Goal: Task Accomplishment & Management: Use online tool/utility

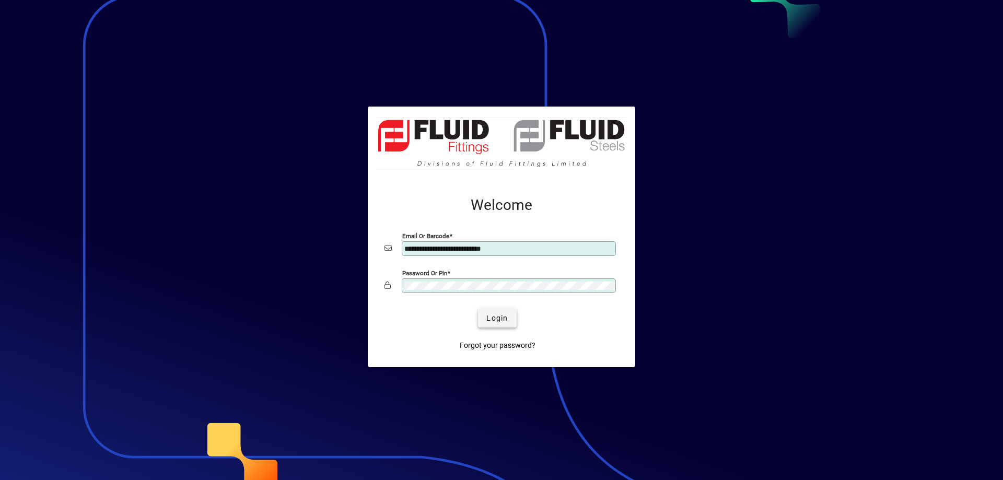
type input "**********"
click at [494, 316] on span "Login" at bounding box center [496, 318] width 21 height 11
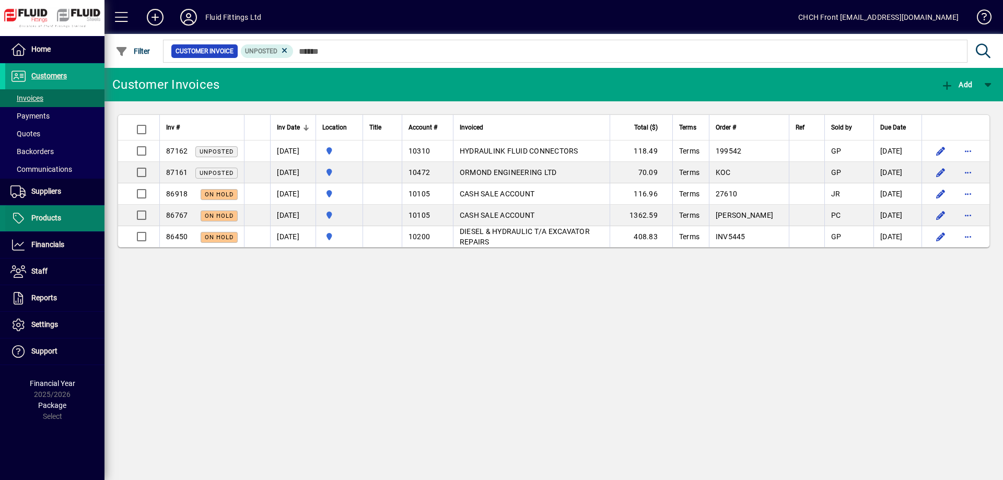
click at [50, 219] on span "Products" at bounding box center [46, 218] width 30 height 8
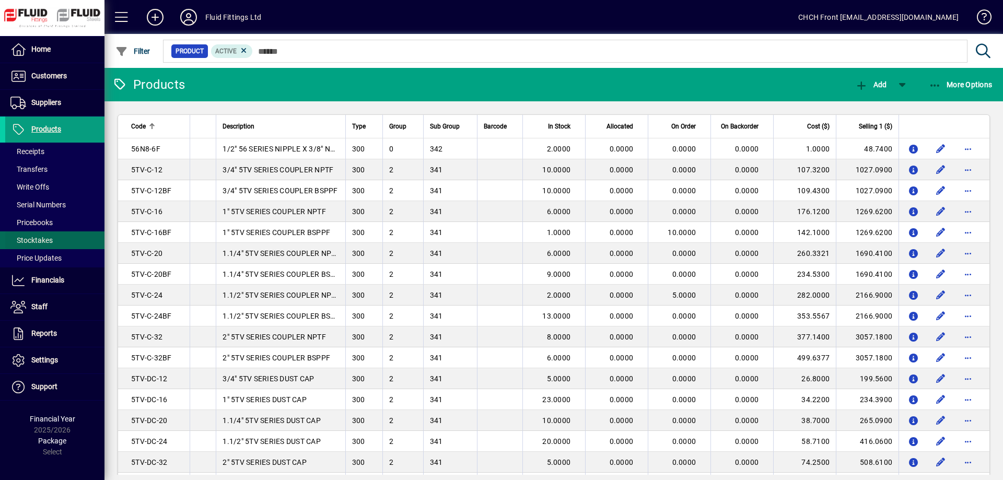
click at [50, 242] on span "Stocktakes" at bounding box center [31, 240] width 42 height 8
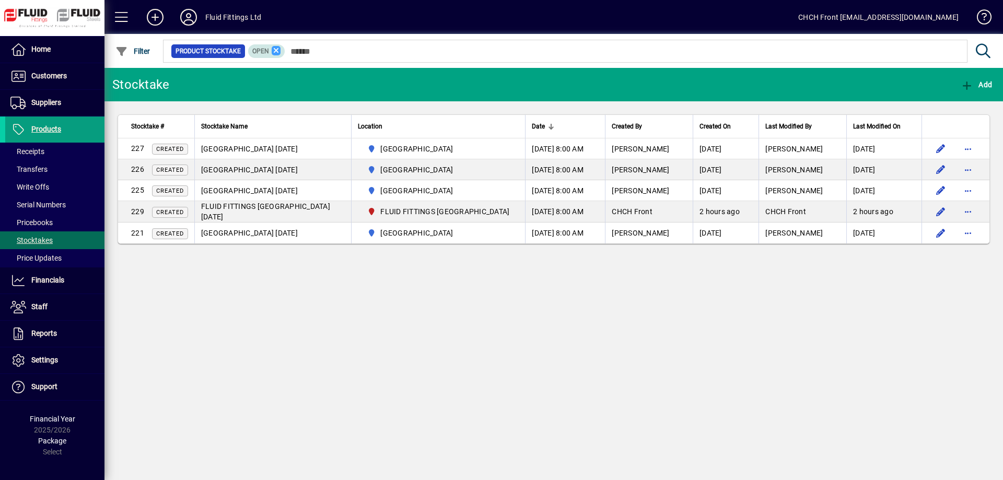
click at [279, 50] on icon at bounding box center [276, 50] width 9 height 9
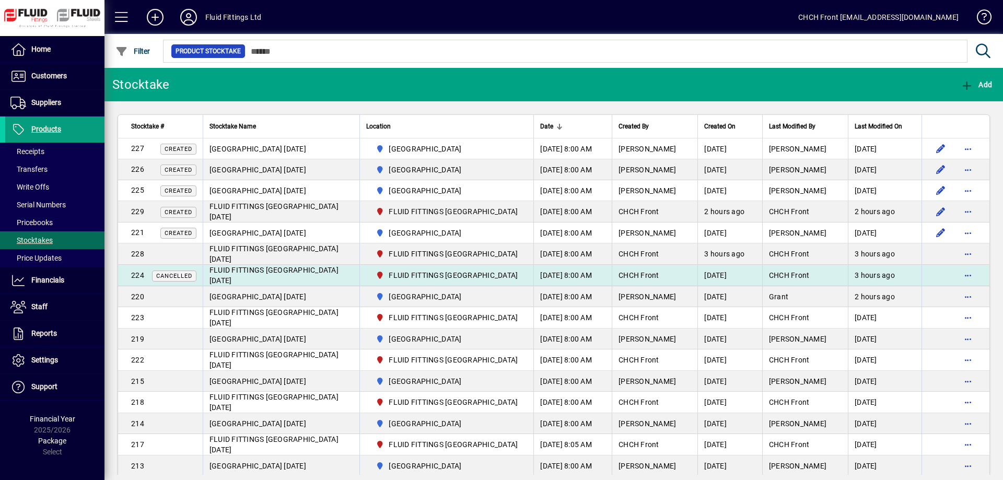
click at [313, 280] on span "FLUID FITTINGS CHRISTCHURCH 20/09/2025" at bounding box center [274, 275] width 129 height 19
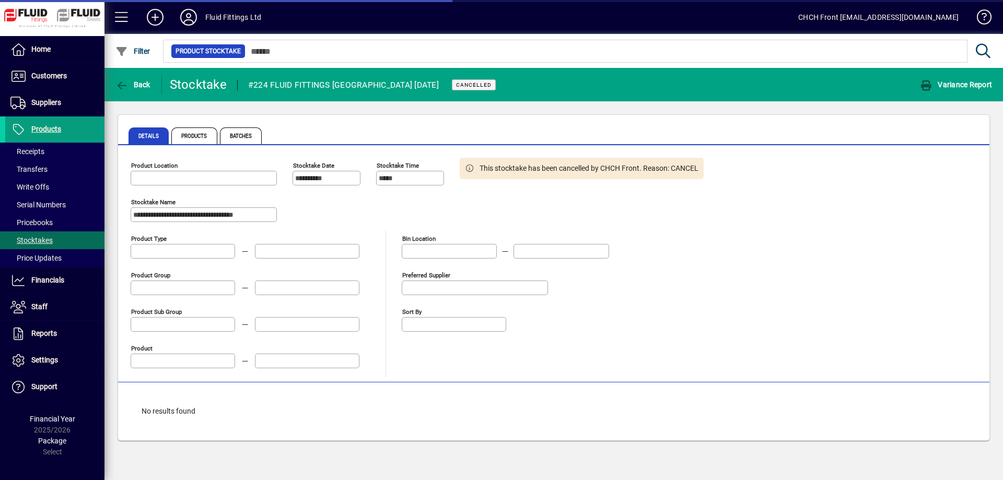
type input "**********"
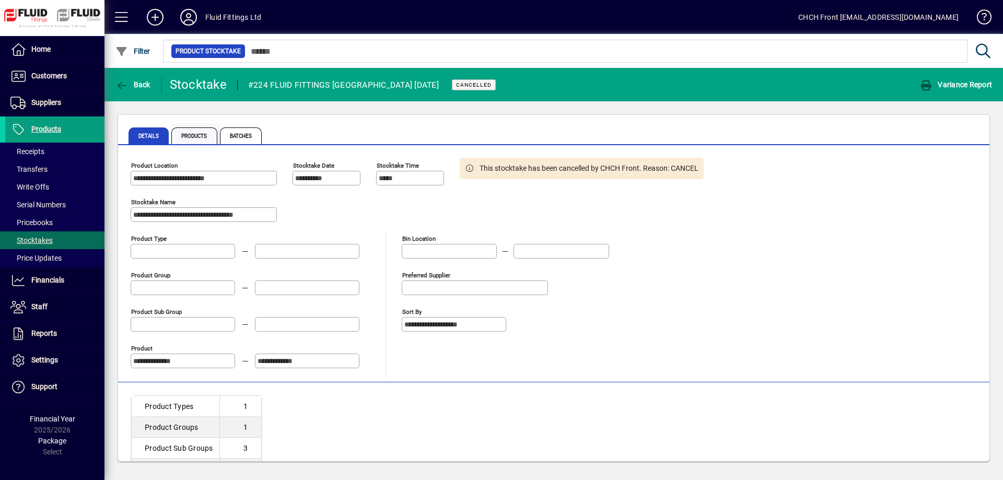
click at [203, 133] on span "Products" at bounding box center [194, 135] width 46 height 17
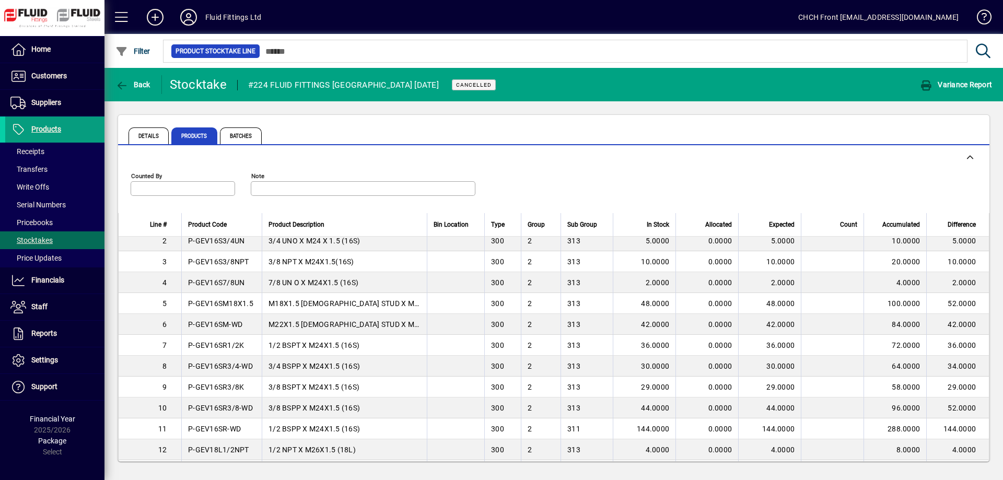
scroll to position [19, 0]
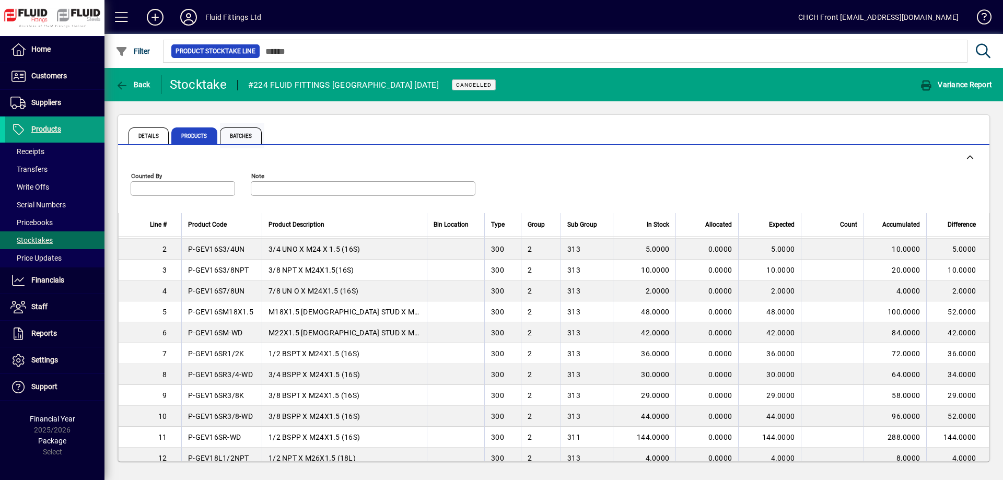
click at [247, 135] on span "Batches" at bounding box center [241, 135] width 42 height 17
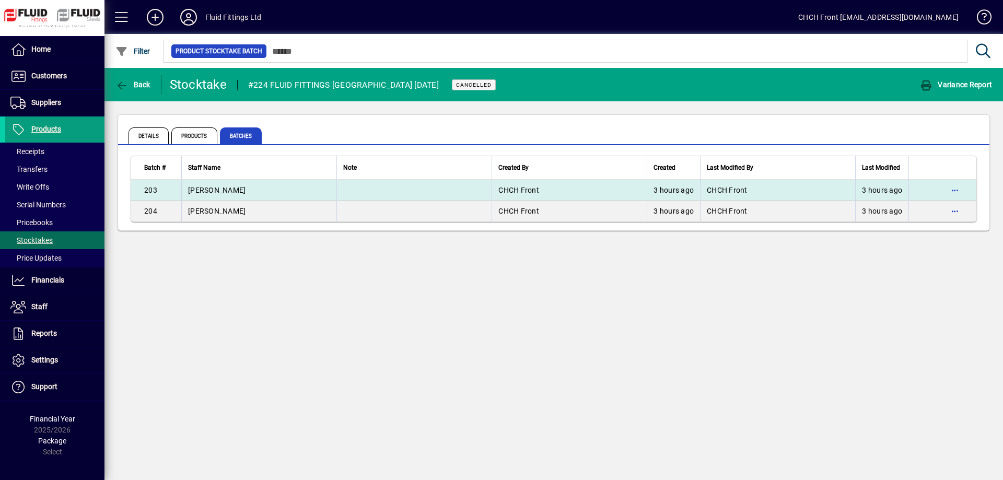
click at [264, 192] on td "ADAM" at bounding box center [258, 190] width 155 height 21
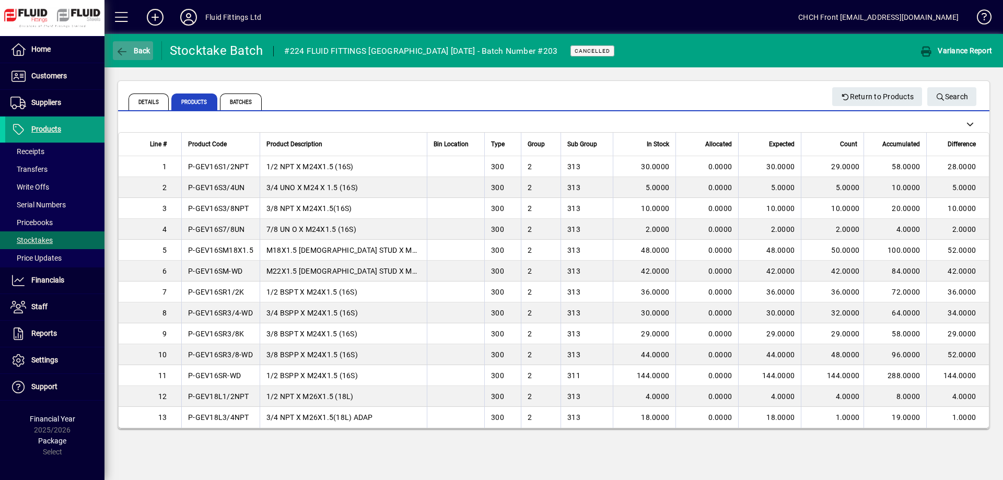
click at [124, 53] on icon "button" at bounding box center [121, 52] width 13 height 10
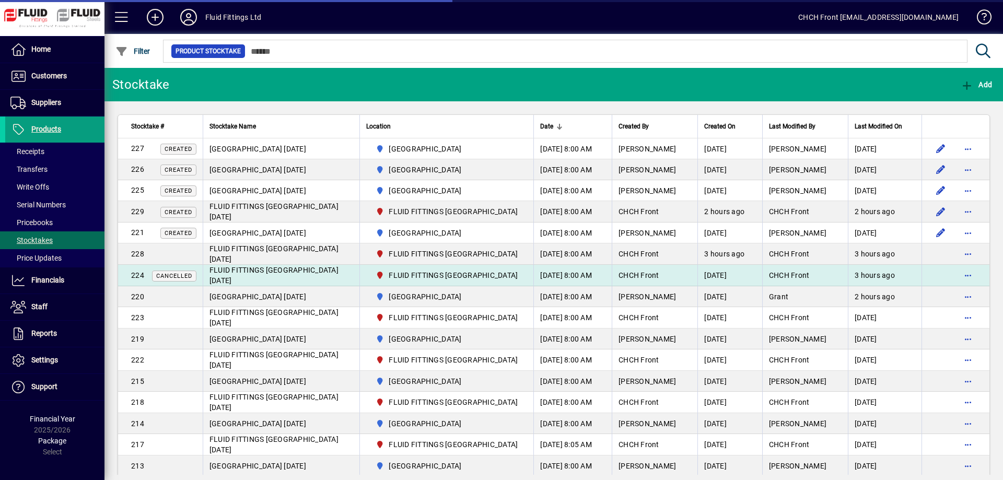
click at [359, 282] on td "FLUID FITTINGS CHRISTCHURCH 20/09/2025" at bounding box center [281, 275] width 157 height 21
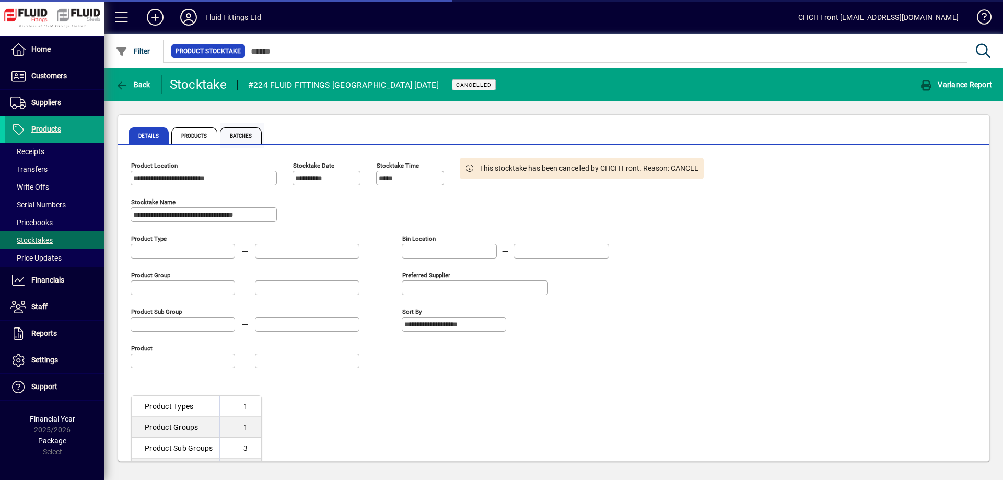
type input "**********"
click at [254, 132] on span "Batches" at bounding box center [241, 135] width 42 height 17
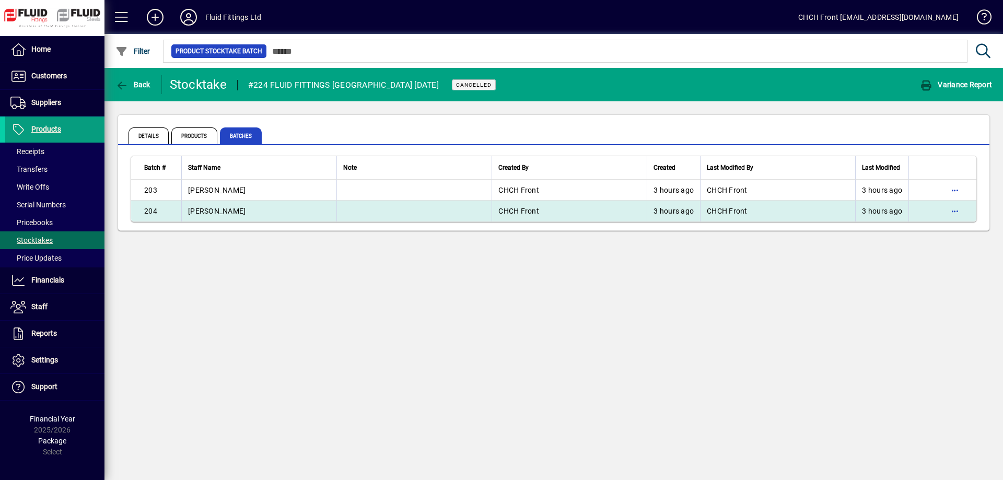
click at [266, 210] on td "ADAM" at bounding box center [258, 211] width 155 height 21
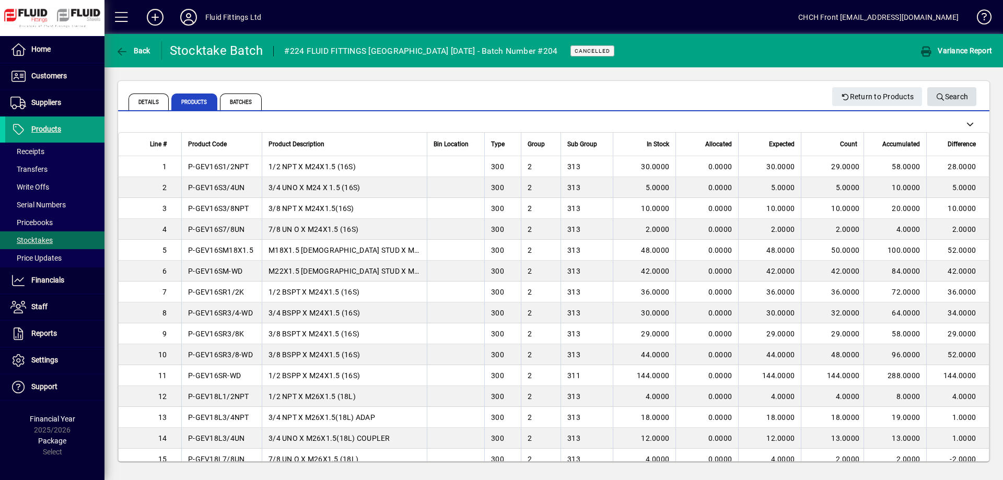
click at [945, 88] on span "Search" at bounding box center [952, 96] width 32 height 17
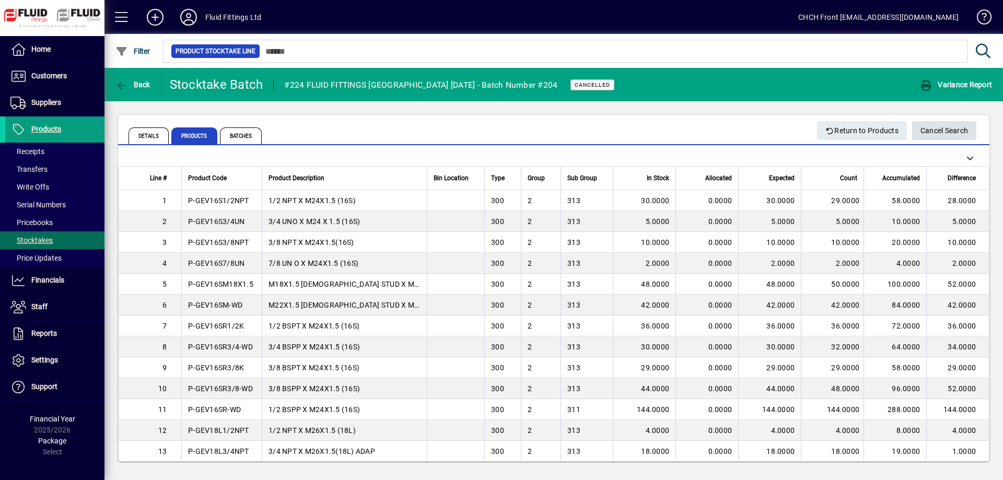
click at [921, 126] on span "Cancel Search" at bounding box center [945, 130] width 48 height 17
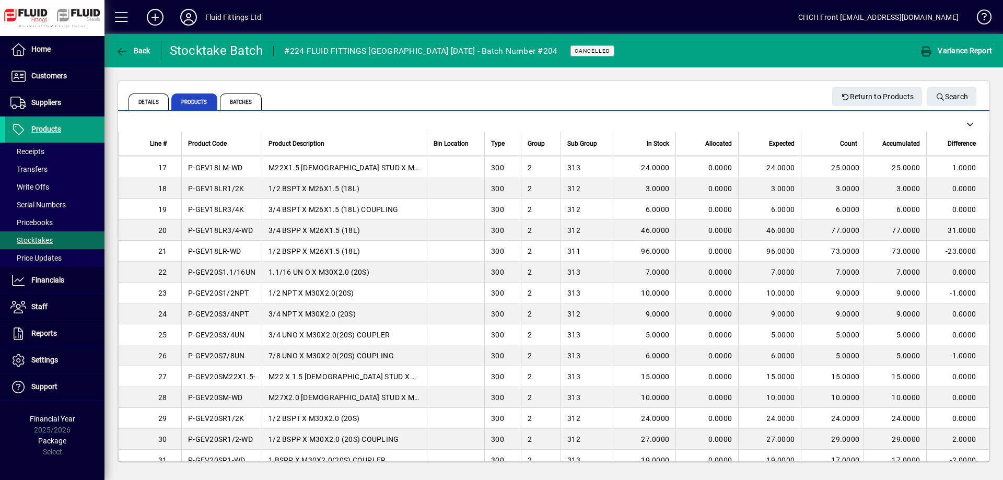
scroll to position [365, 0]
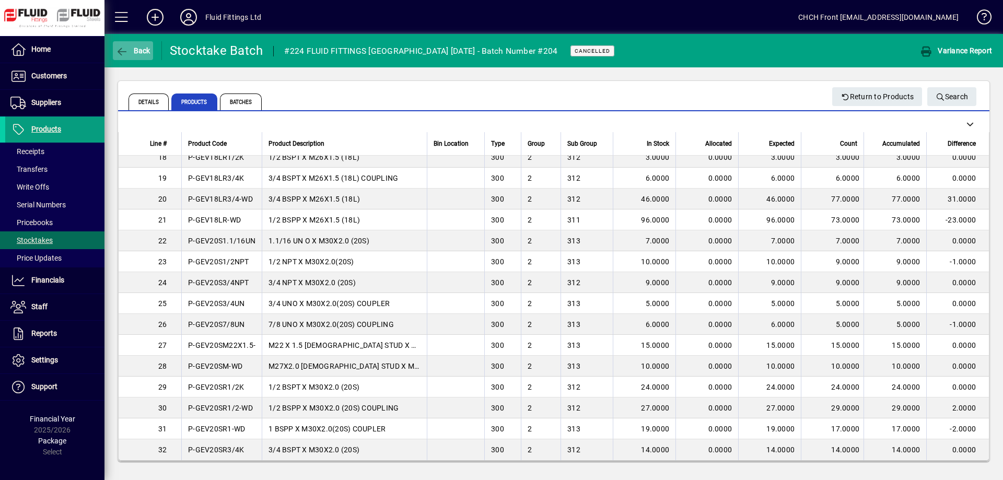
click at [134, 55] on span "Back" at bounding box center [132, 51] width 35 height 8
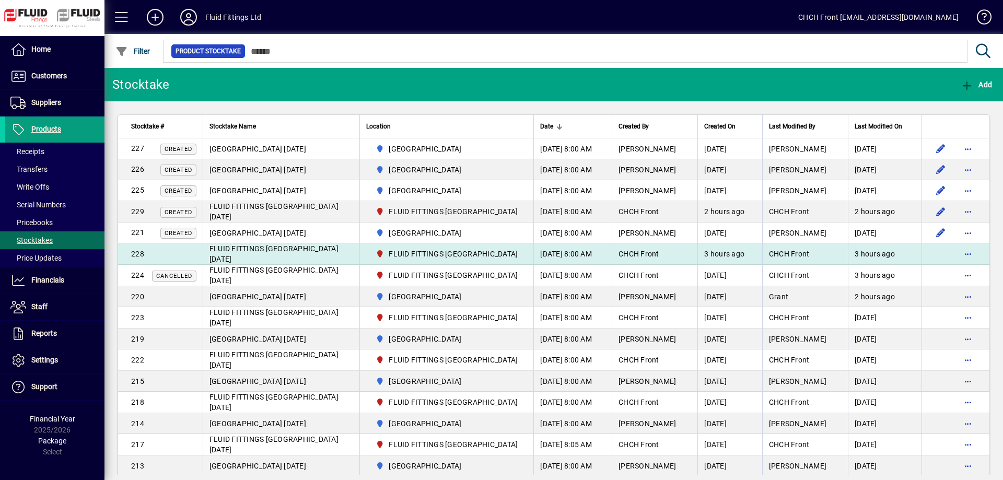
click at [245, 256] on span "FLUID FITTINGS CHRISTCHURCH 20/09/2025" at bounding box center [274, 254] width 129 height 19
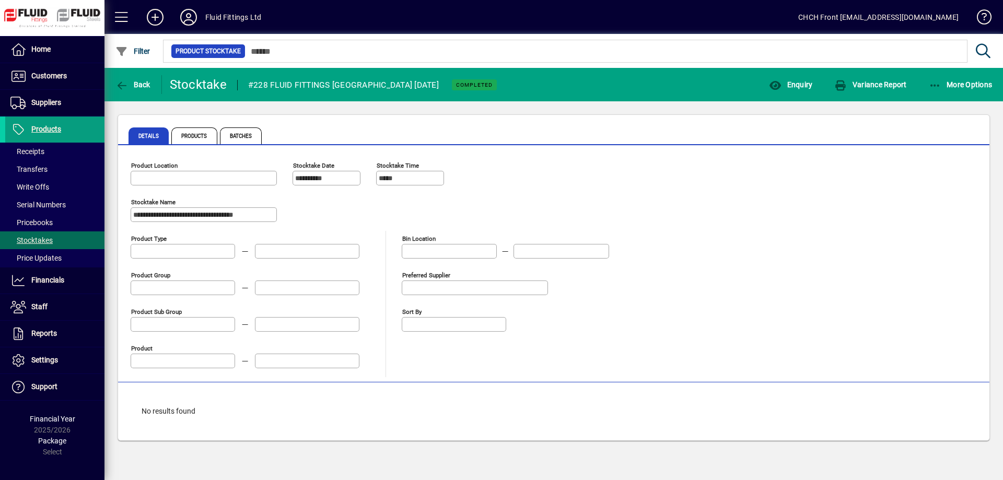
type input "**********"
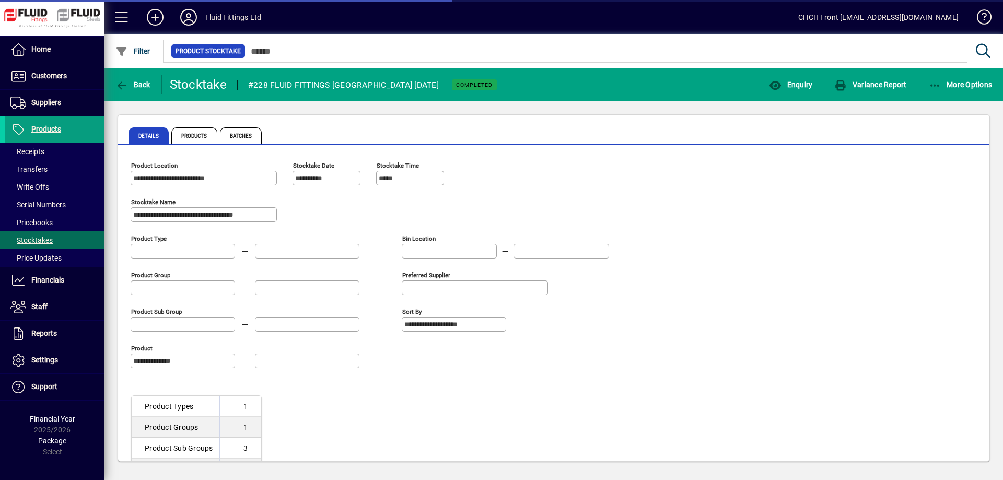
type input "**********"
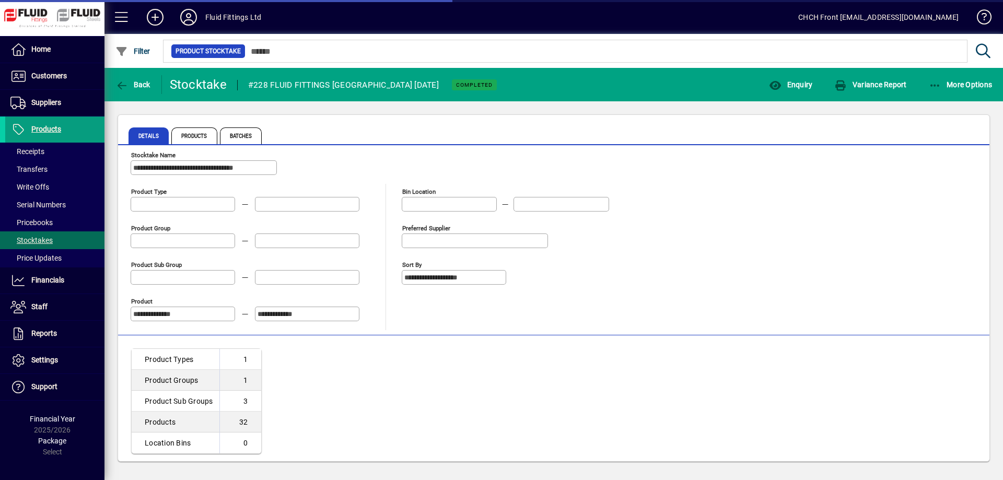
scroll to position [53, 0]
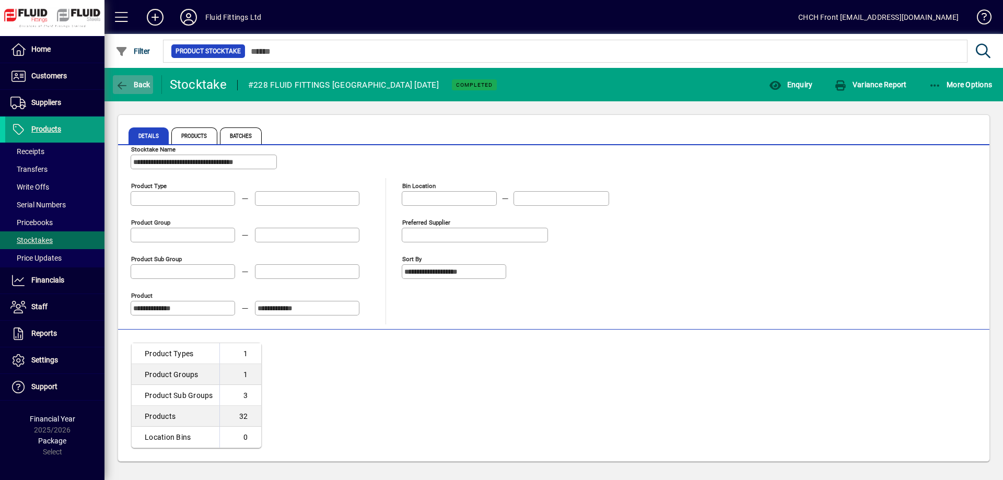
click at [132, 91] on span "button" at bounding box center [133, 84] width 40 height 25
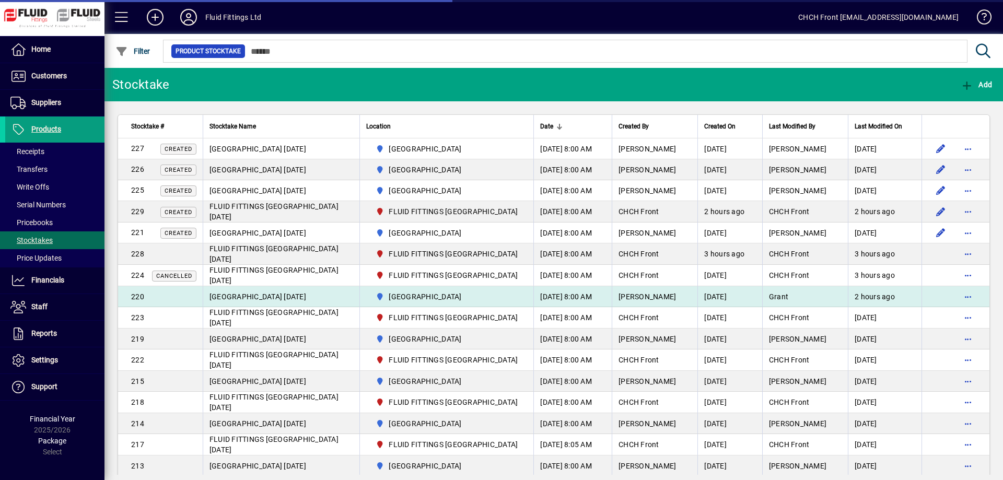
click at [330, 304] on td "AUCKLAND 20/09/2025" at bounding box center [281, 296] width 157 height 21
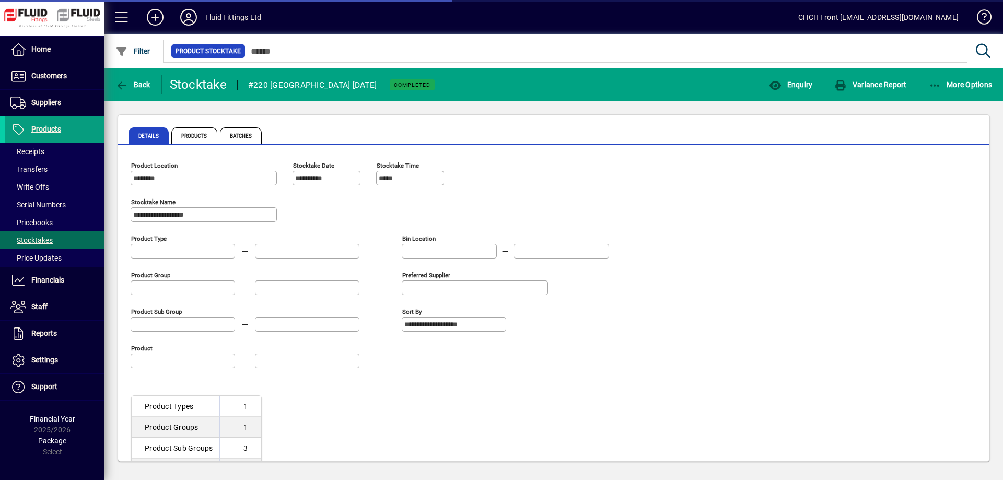
type input "**********"
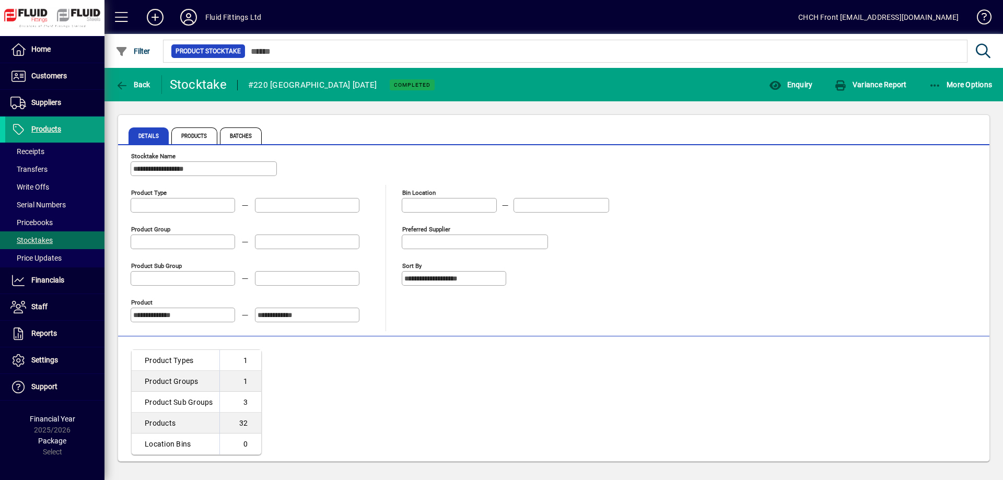
scroll to position [53, 0]
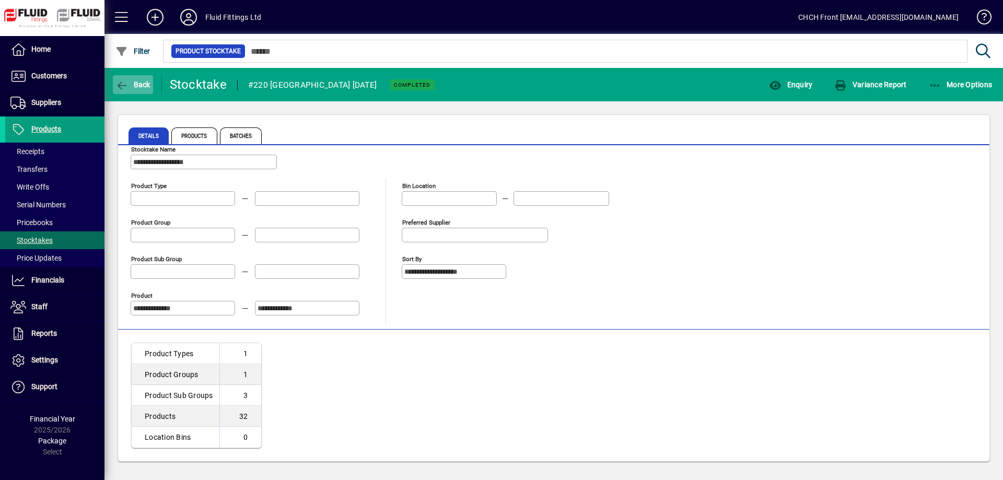
click at [124, 86] on icon "button" at bounding box center [121, 85] width 13 height 10
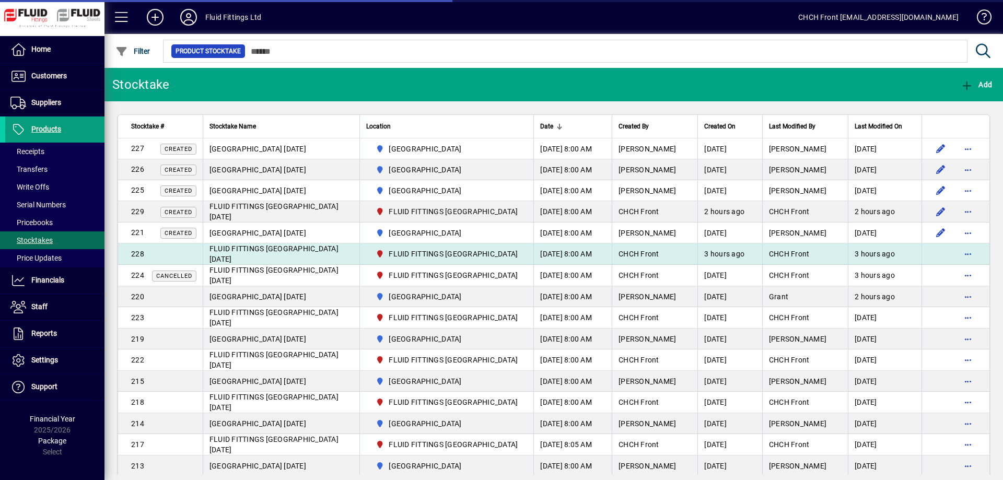
click at [380, 256] on icon at bounding box center [380, 253] width 9 height 7
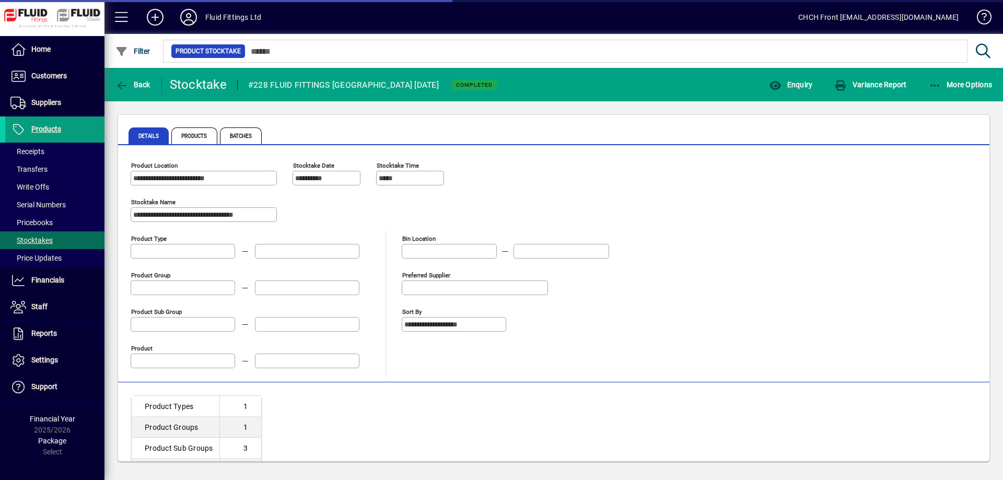
type input "**********"
click at [213, 135] on span "Products" at bounding box center [194, 135] width 46 height 17
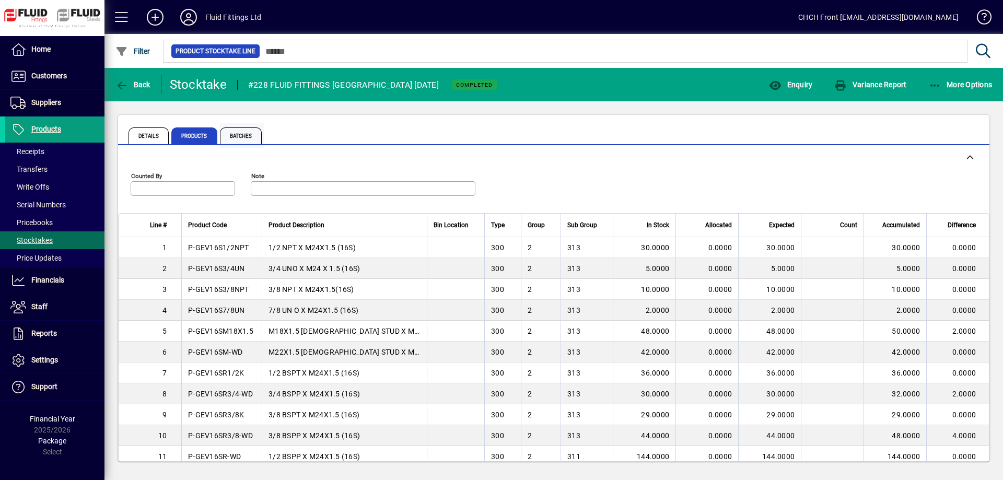
click at [247, 133] on span "Batches" at bounding box center [241, 135] width 42 height 17
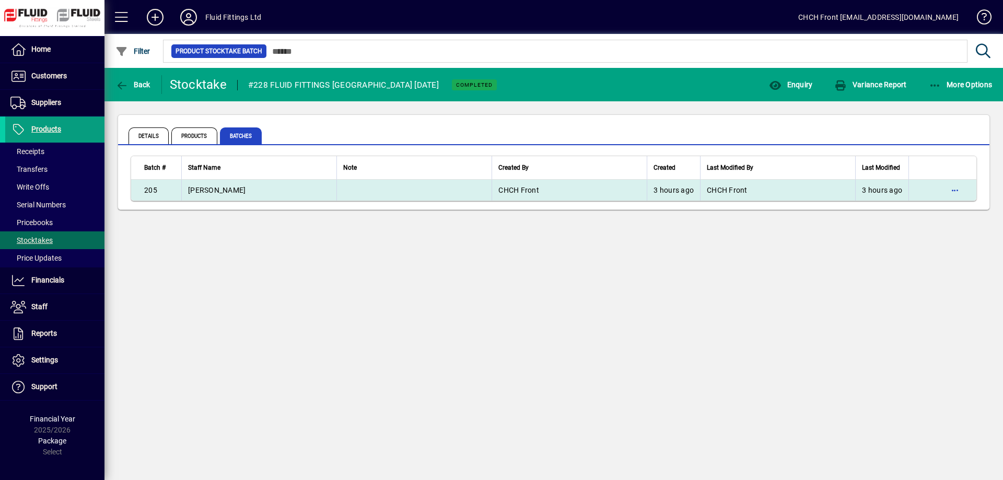
click at [244, 193] on td "ADAM" at bounding box center [258, 190] width 155 height 21
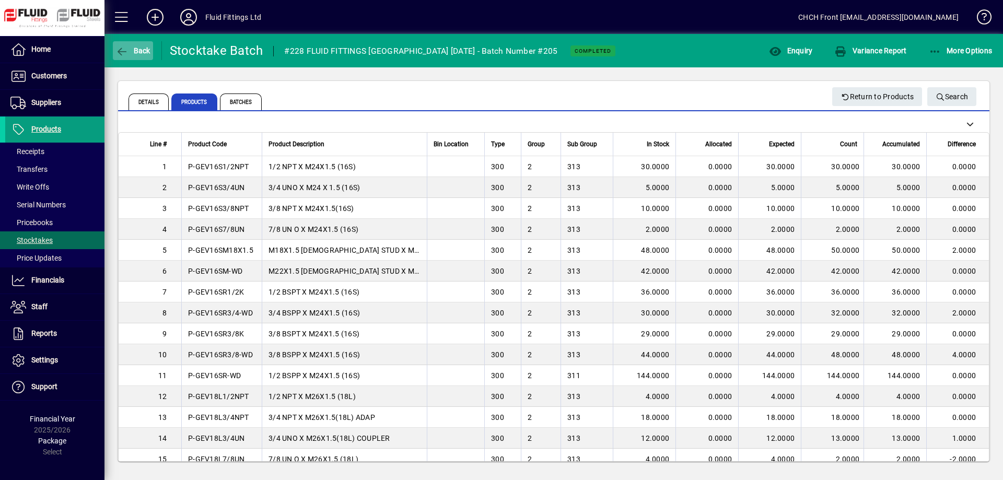
click at [123, 50] on icon "button" at bounding box center [121, 52] width 13 height 10
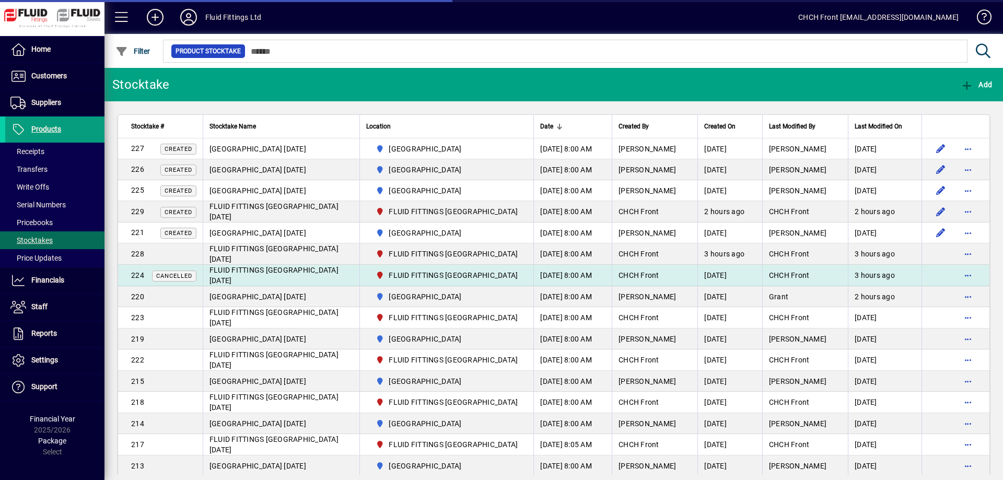
click at [415, 279] on span "FLUID FITTINGS CHRISTCHURCH" at bounding box center [453, 275] width 129 height 10
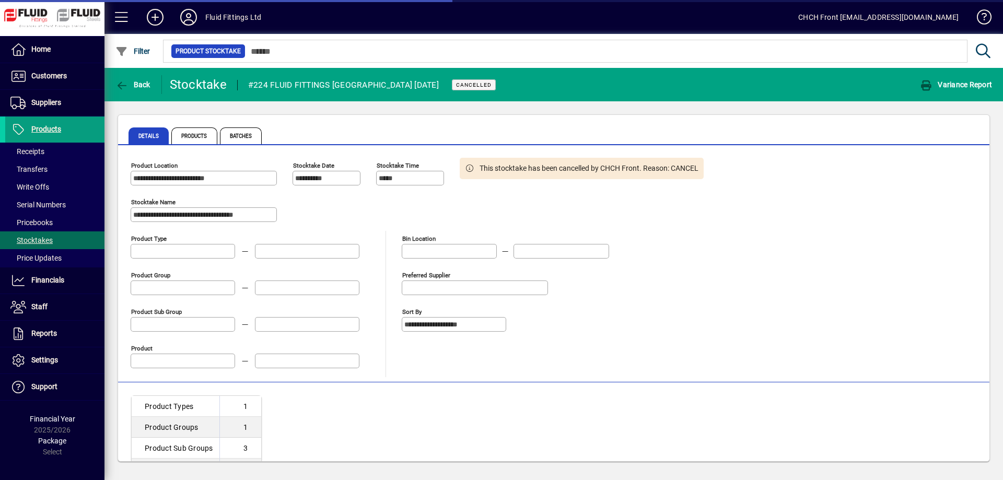
type input "**********"
click at [254, 138] on span "Batches" at bounding box center [241, 135] width 42 height 17
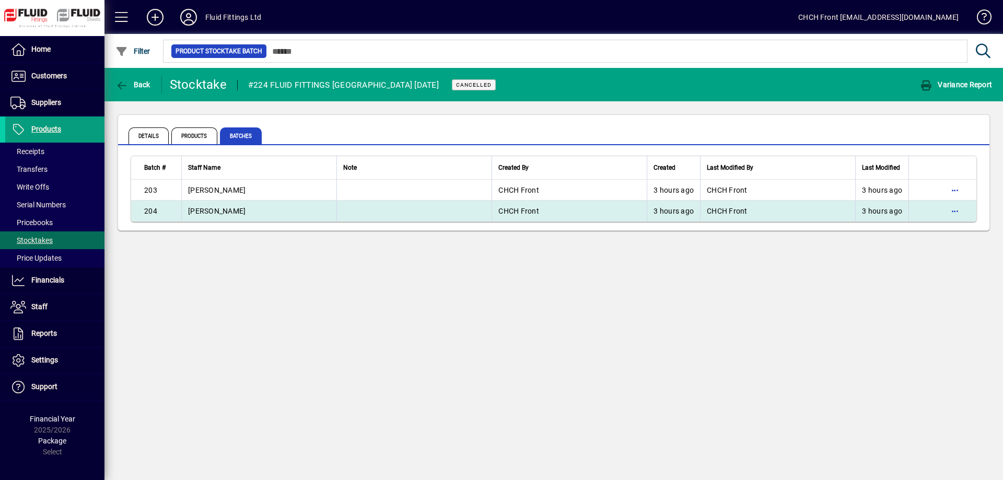
click at [308, 213] on td "ADAM" at bounding box center [258, 211] width 155 height 21
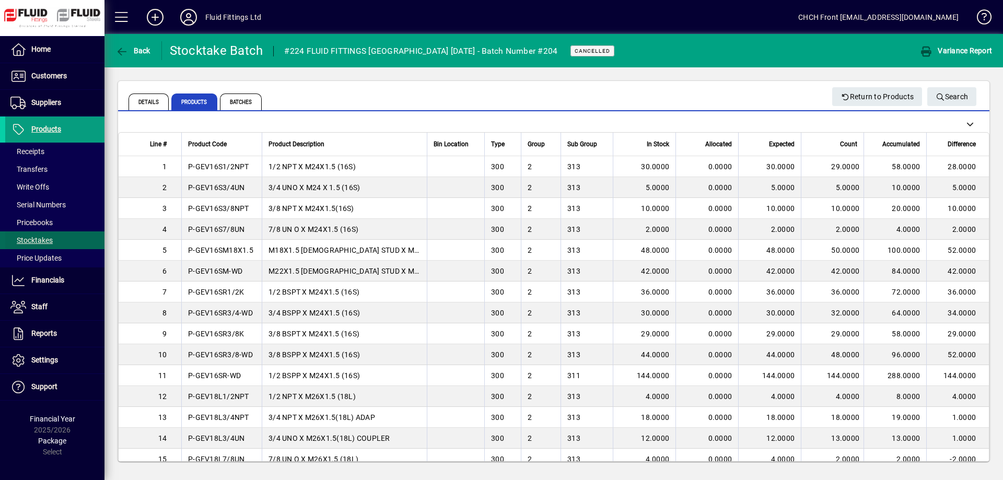
click at [38, 240] on span "Stocktakes" at bounding box center [31, 240] width 42 height 8
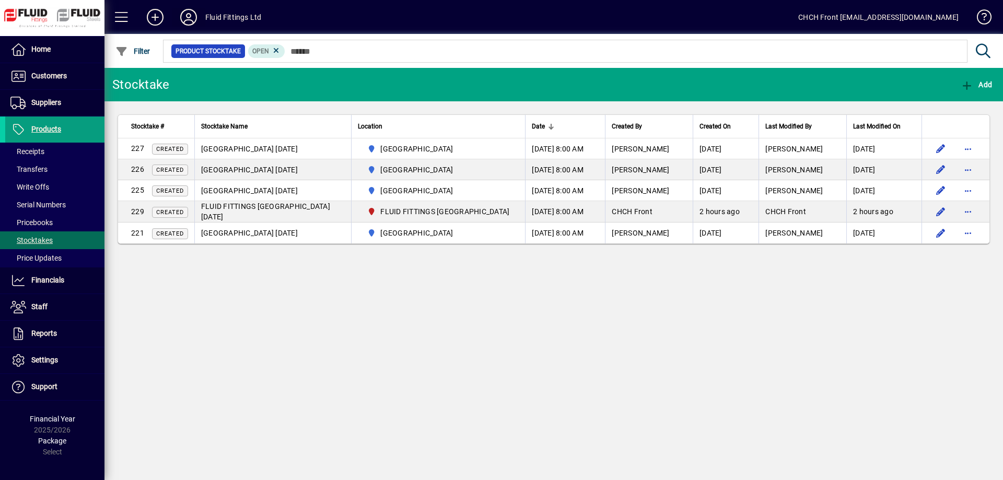
click at [193, 12] on icon at bounding box center [188, 17] width 21 height 17
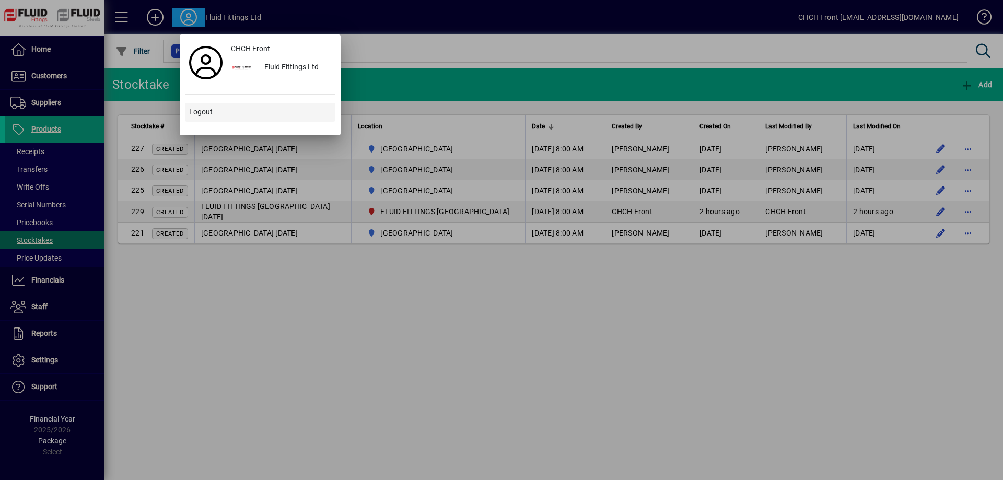
click at [216, 108] on span at bounding box center [260, 112] width 150 height 25
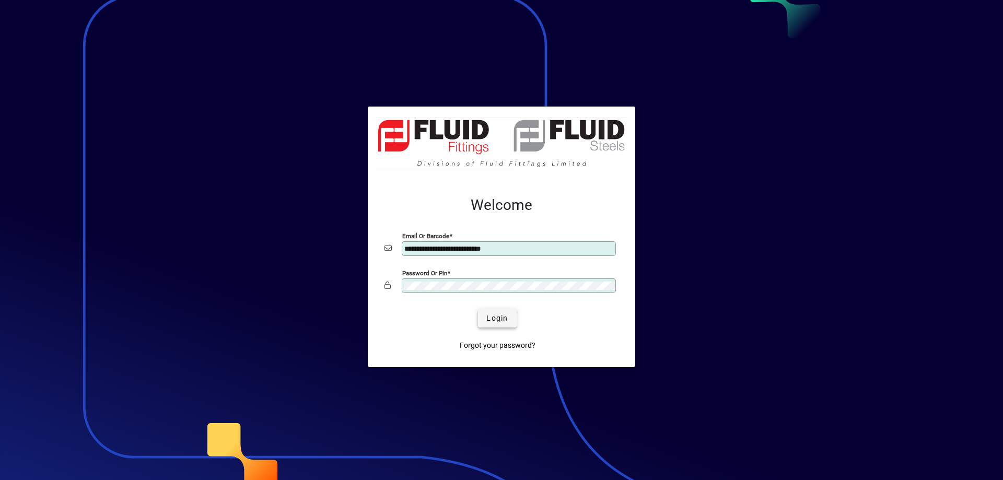
type input "**********"
click at [491, 316] on span "Login" at bounding box center [496, 318] width 21 height 11
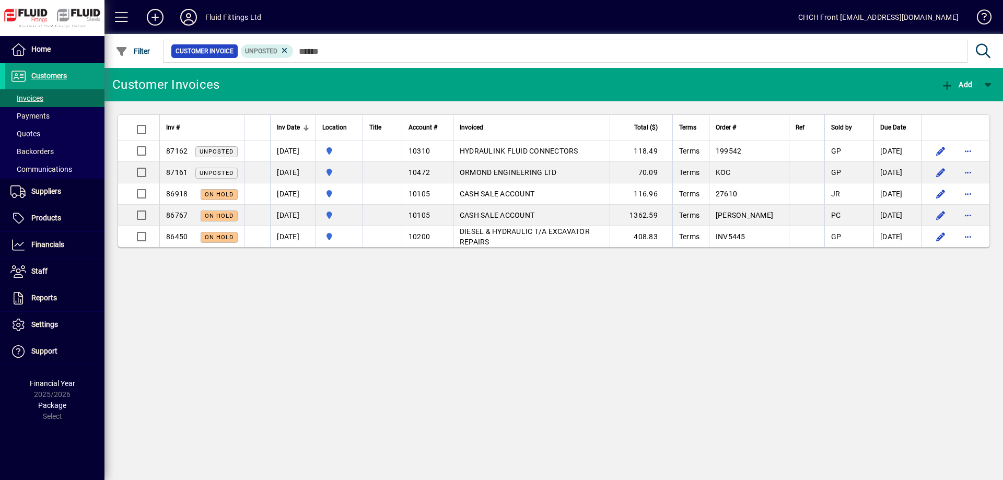
click at [208, 17] on div "Fluid Fittings Ltd" at bounding box center [233, 17] width 56 height 17
click at [189, 19] on icon at bounding box center [188, 17] width 21 height 17
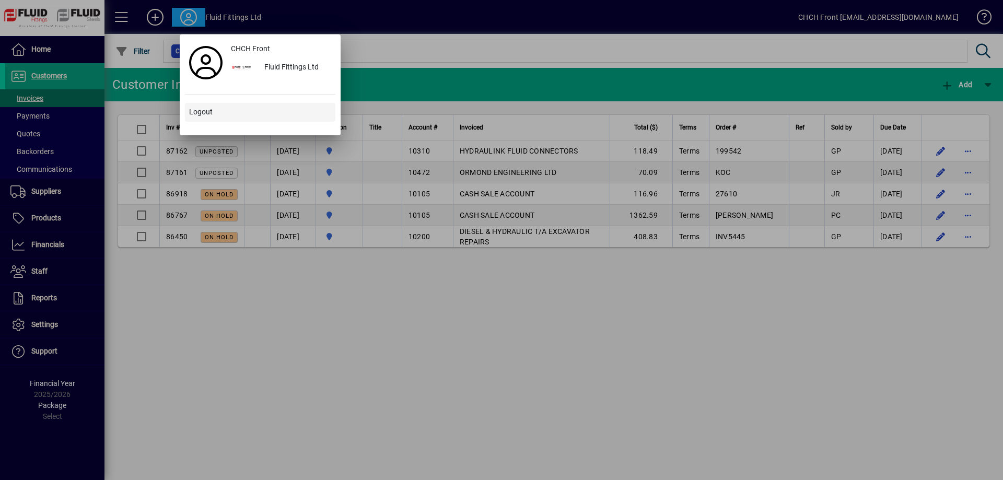
click at [216, 118] on span at bounding box center [260, 112] width 150 height 25
